Goal: Information Seeking & Learning: Understand process/instructions

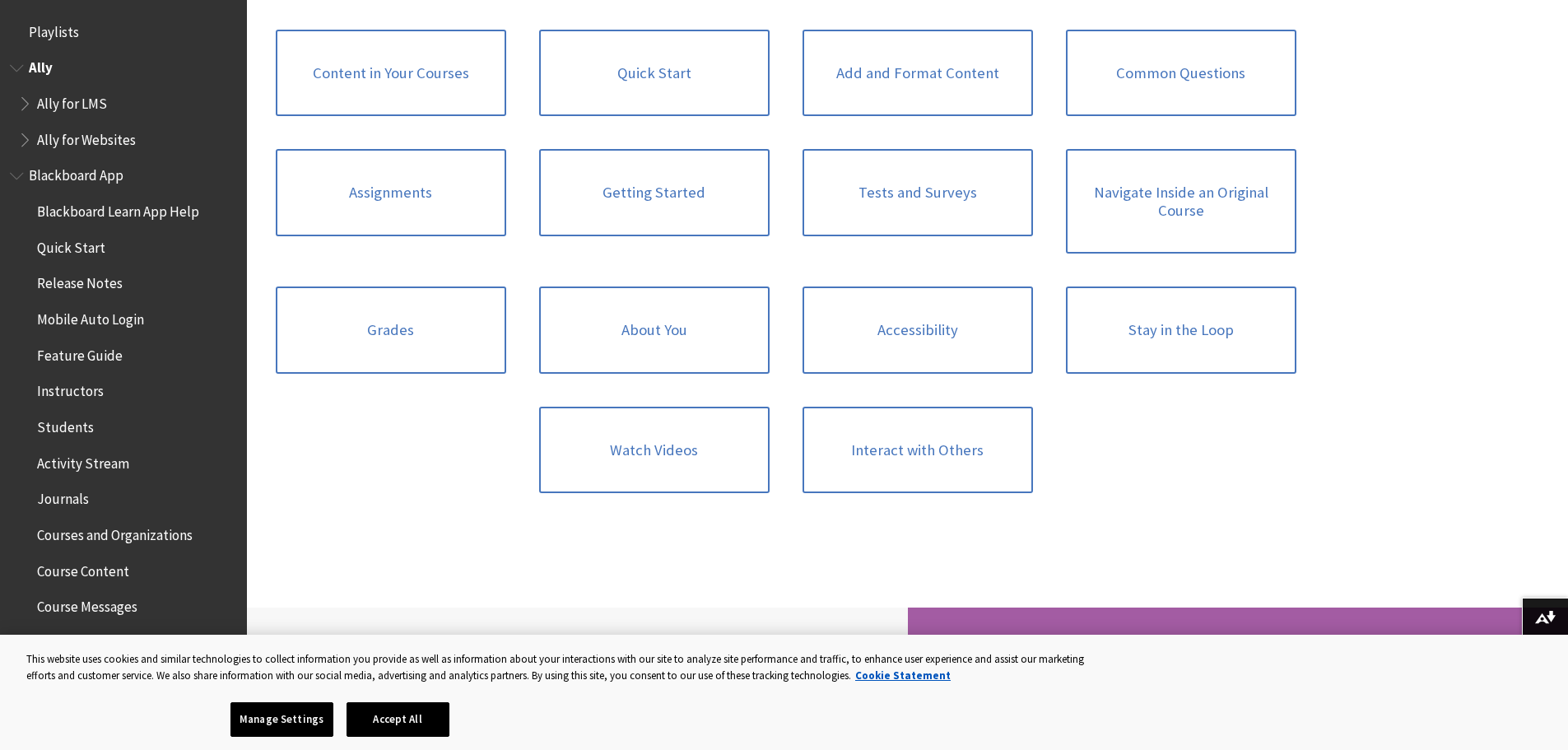
click at [103, 86] on li "Ally Ally for LMS Ally for Websites" at bounding box center [124, 104] width 227 height 99
click at [95, 106] on span "Ally for LMS" at bounding box center [72, 100] width 70 height 23
click at [95, 106] on span "Ally for LMS" at bounding box center [74, 100] width 74 height 23
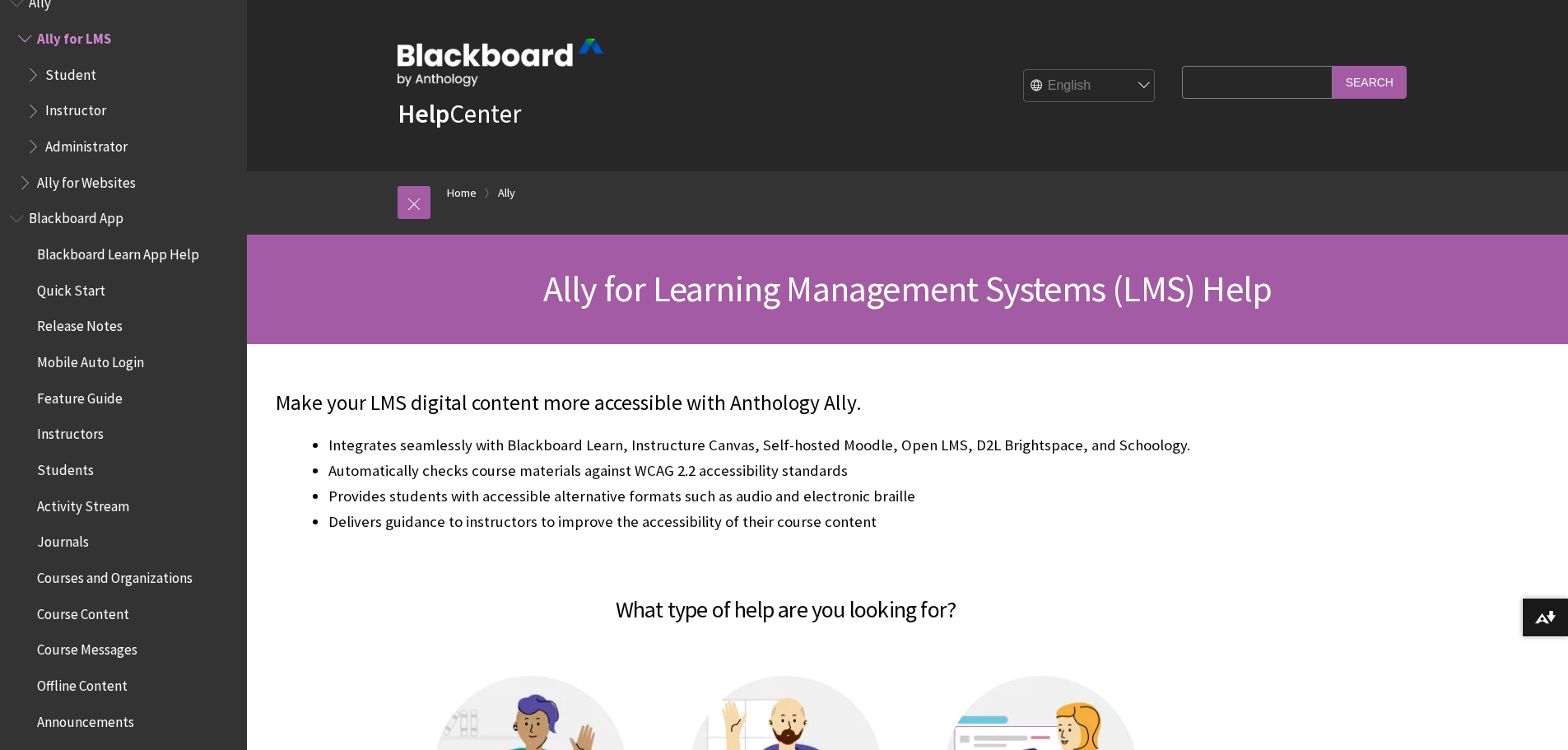
click at [102, 111] on span "Instructor" at bounding box center [75, 108] width 60 height 23
click at [64, 66] on span "Student" at bounding box center [70, 71] width 51 height 23
click at [64, 66] on span "Student" at bounding box center [71, 71] width 52 height 23
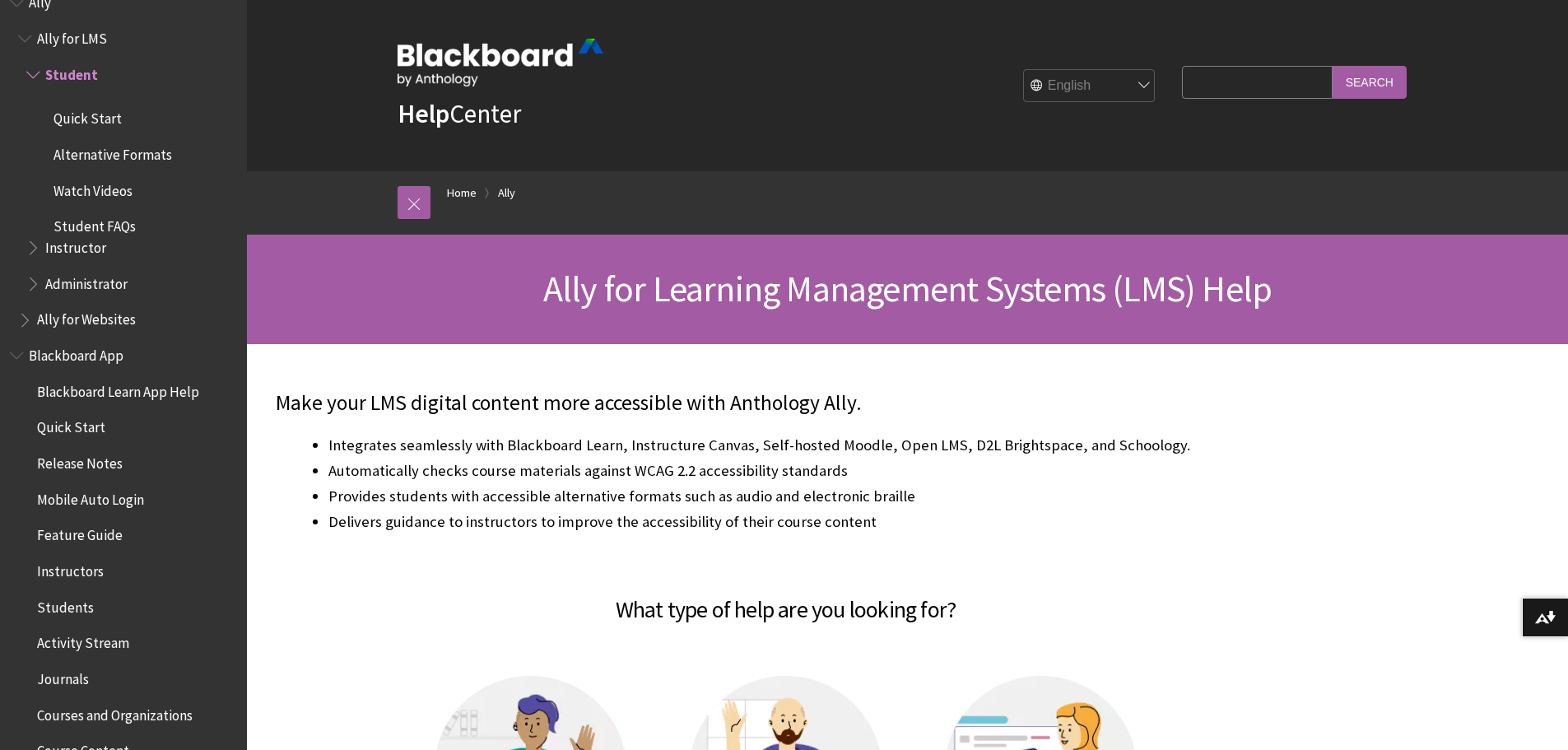
click at [64, 66] on span "Student" at bounding box center [71, 71] width 52 height 23
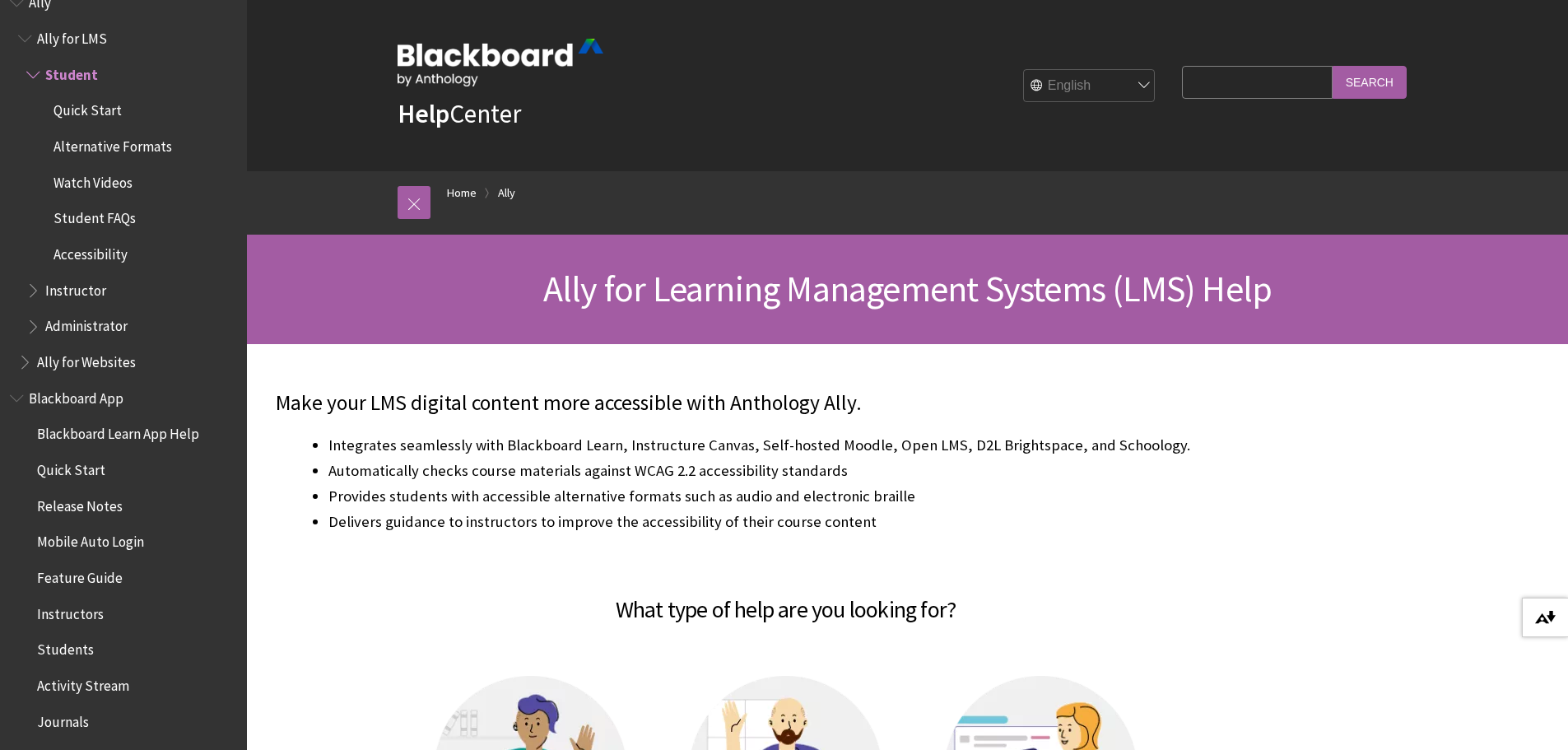
click at [1556, 629] on button "Download alternative formats ..." at bounding box center [1545, 617] width 46 height 40
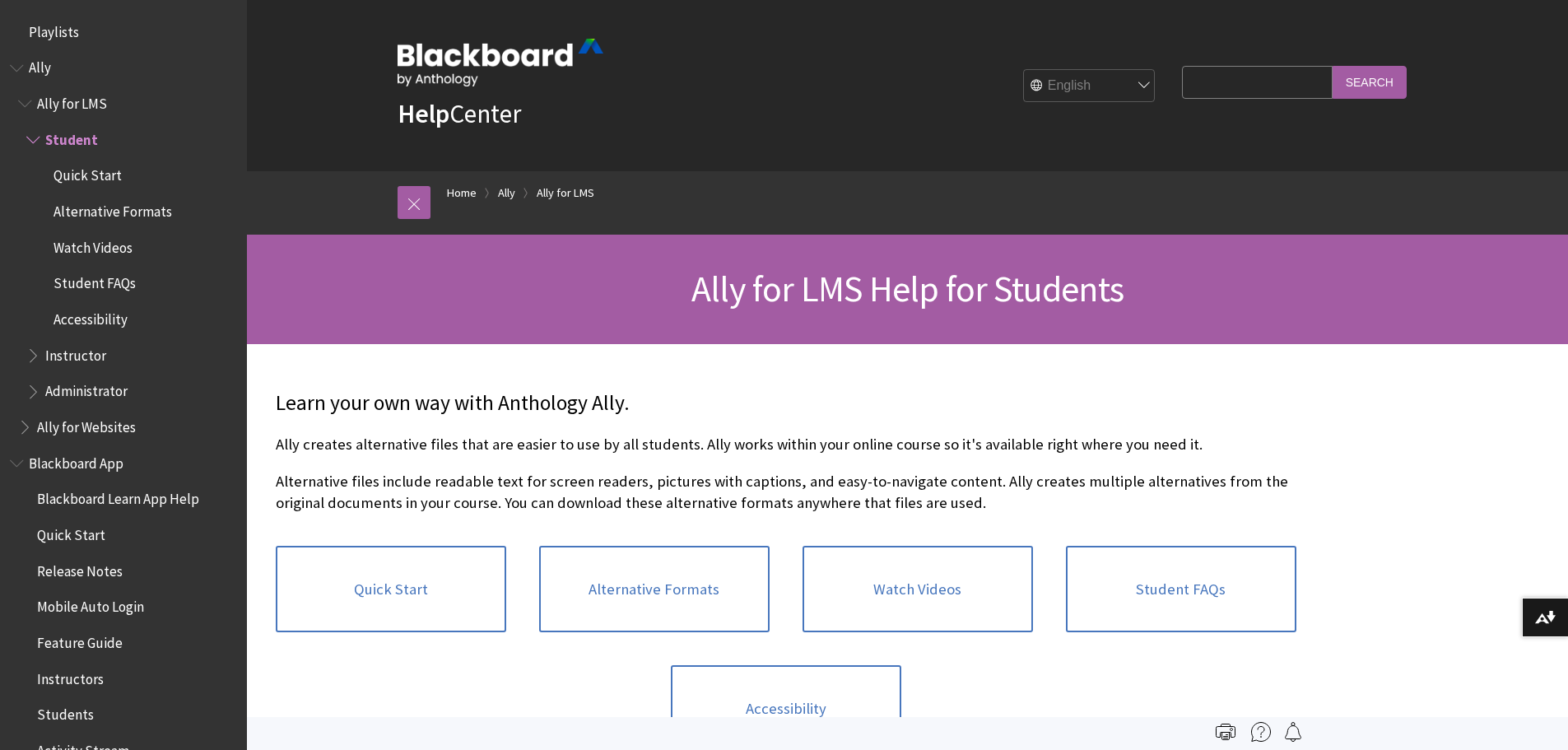
scroll to position [101, 0]
